Goal: Navigation & Orientation: Find specific page/section

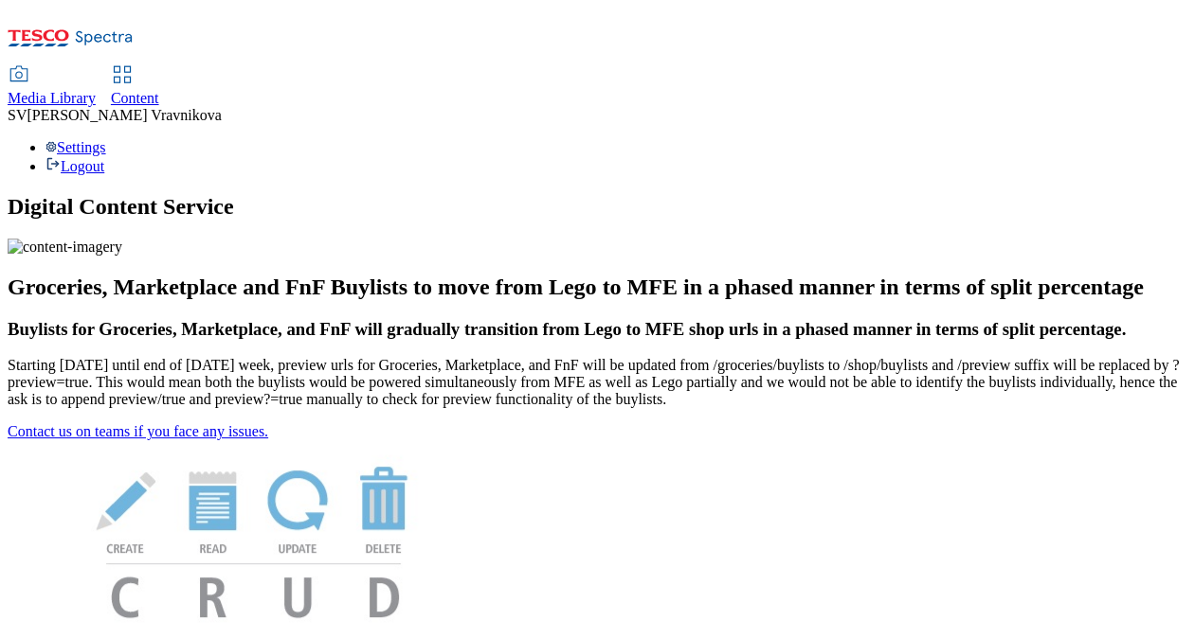
click at [96, 90] on div "Media Library" at bounding box center [52, 98] width 88 height 17
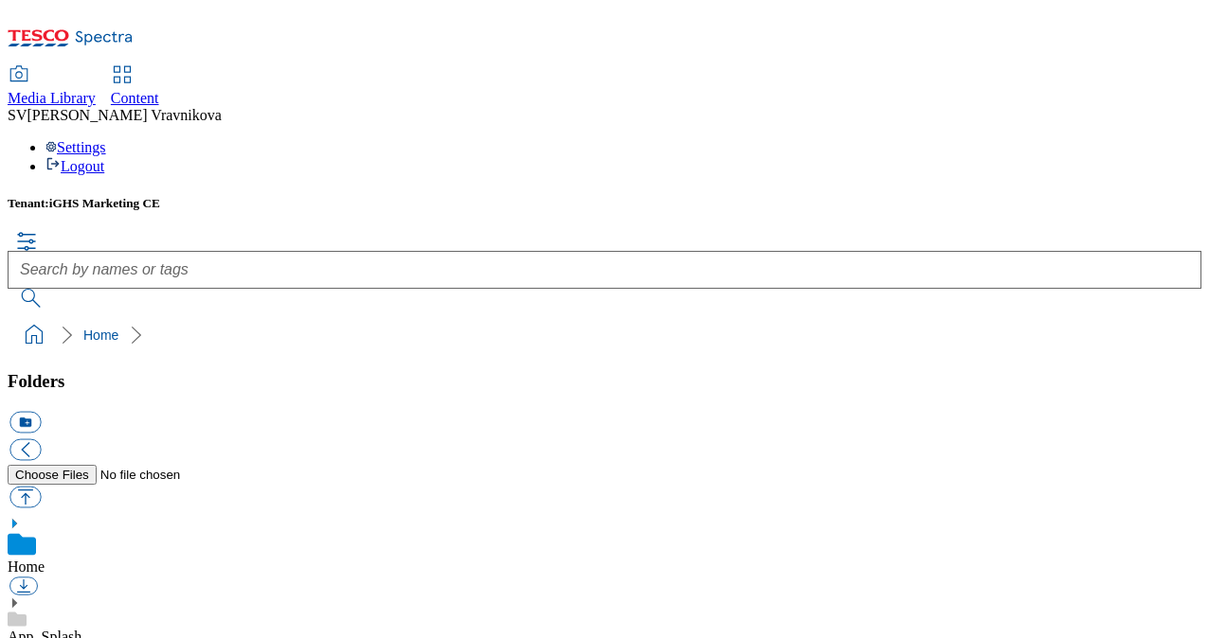
click at [21, 517] on icon at bounding box center [14, 523] width 13 height 13
click at [33, 517] on div "Home" at bounding box center [605, 557] width 1194 height 80
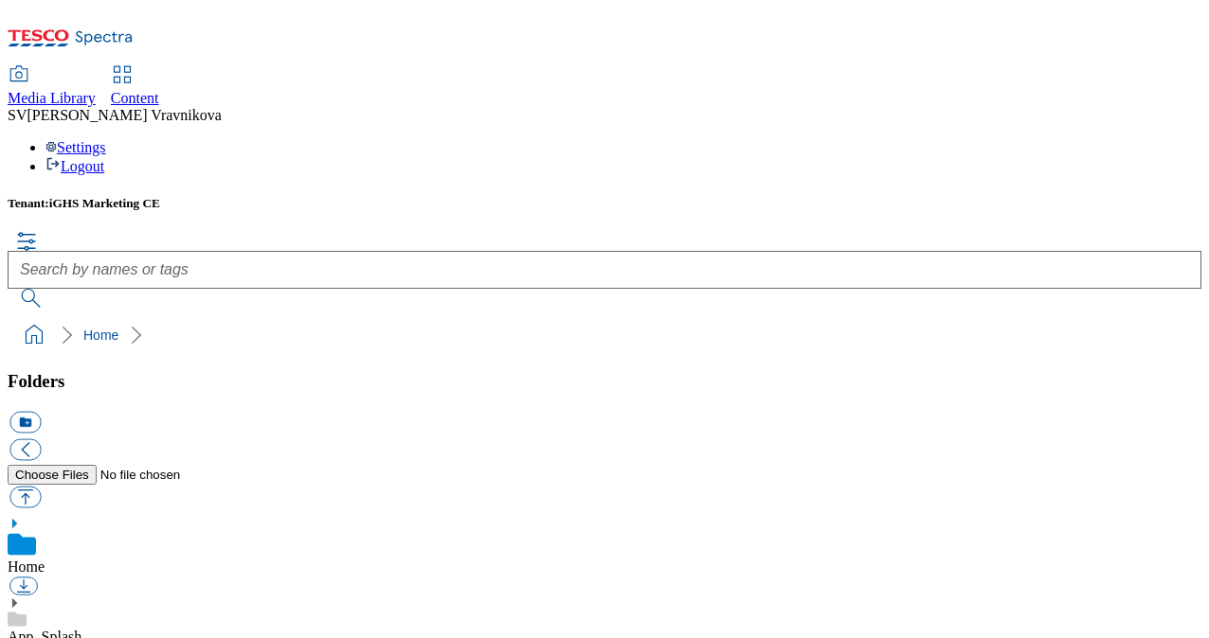
click at [21, 517] on icon at bounding box center [14, 523] width 13 height 13
